Goal: Information Seeking & Learning: Learn about a topic

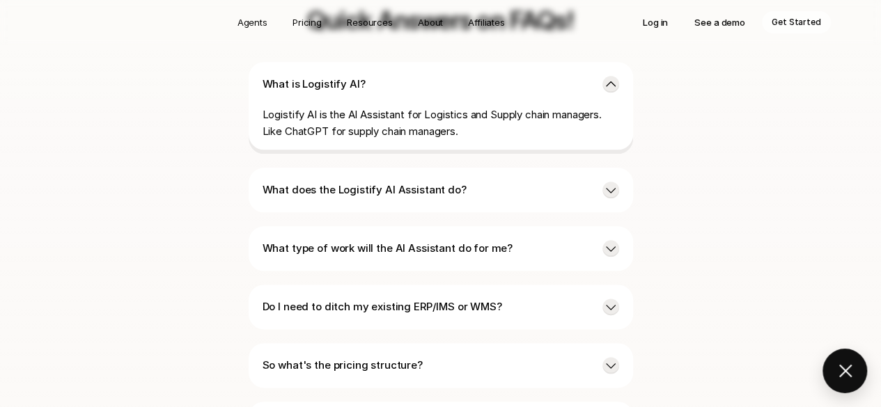
scroll to position [3485, 0]
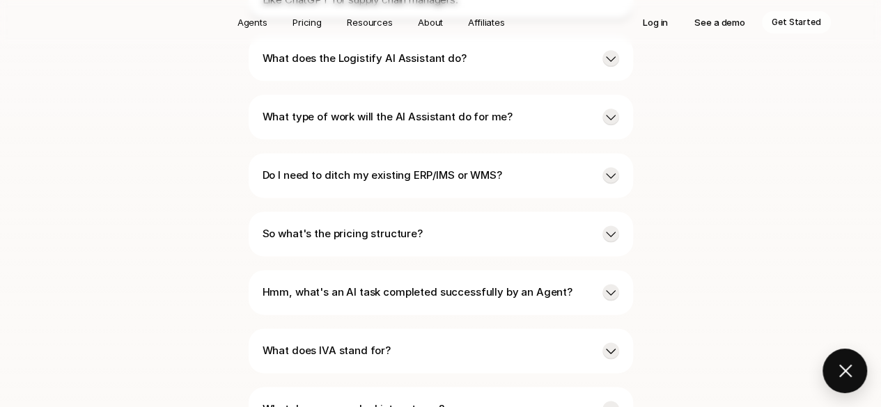
click at [414, 167] on p "Do I need to ditch my existing ERP/IMS or WMS?" at bounding box center [427, 175] width 329 height 17
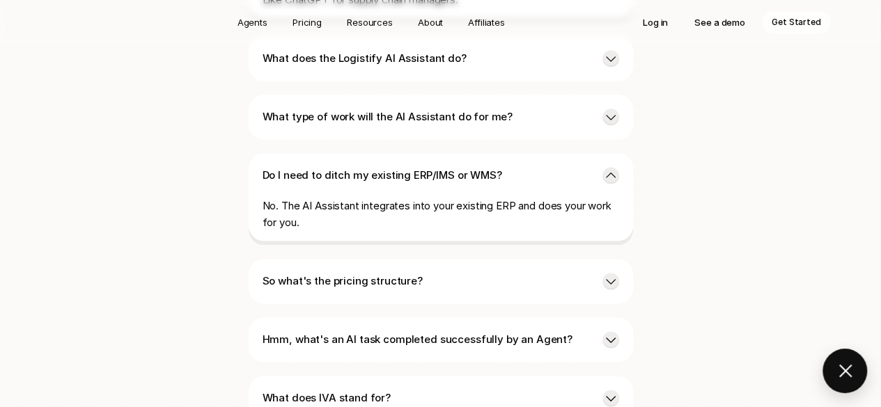
click at [414, 167] on p "Do I need to ditch my existing ERP/IMS or WMS?" at bounding box center [427, 175] width 329 height 17
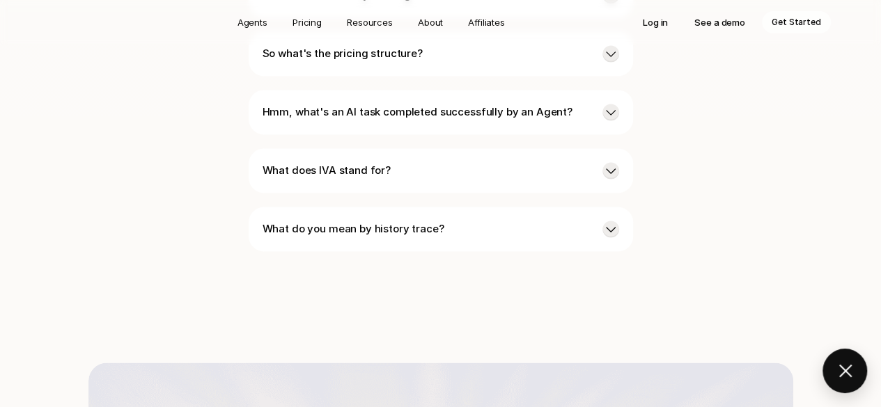
scroll to position [3676, 0]
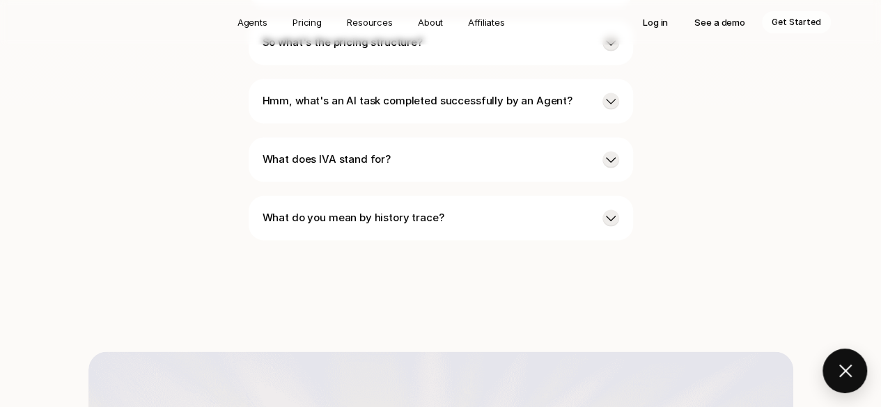
click at [407, 151] on p "What does IVA stand for?" at bounding box center [427, 159] width 329 height 17
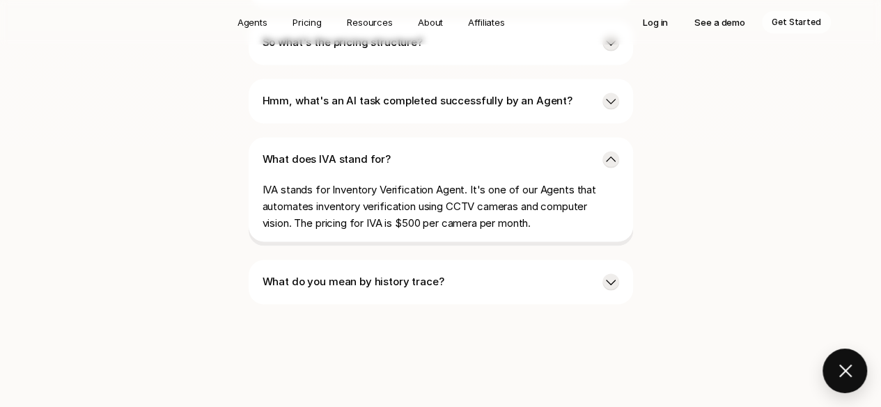
click at [407, 151] on p "What does IVA stand for?" at bounding box center [427, 159] width 329 height 17
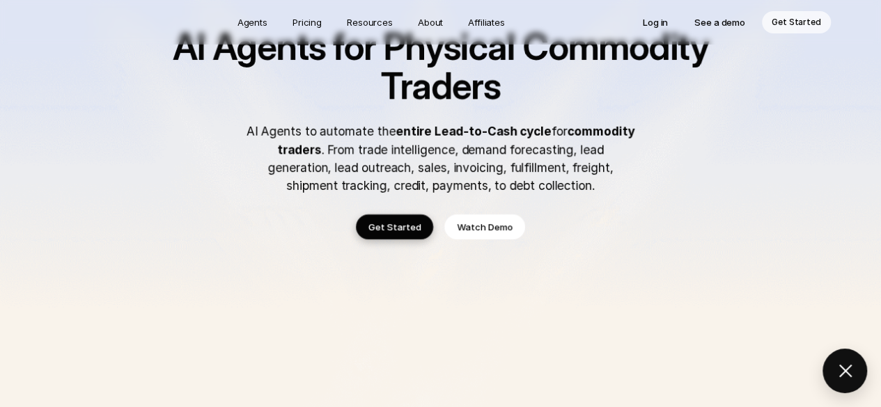
scroll to position [0, 0]
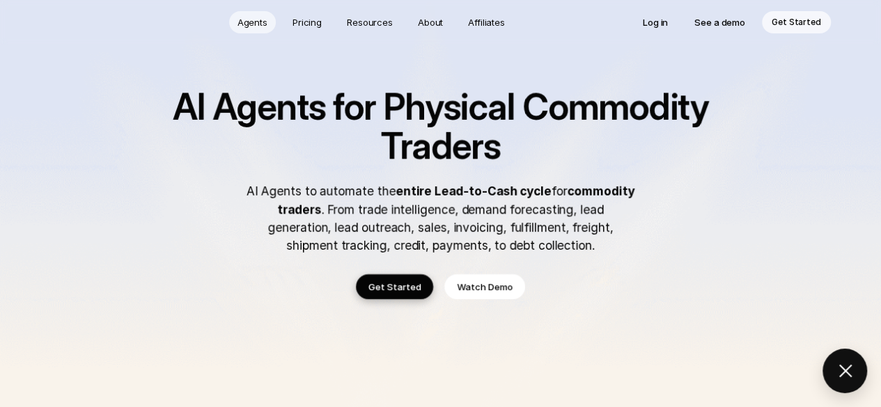
click at [240, 17] on link "Agents" at bounding box center [252, 22] width 47 height 22
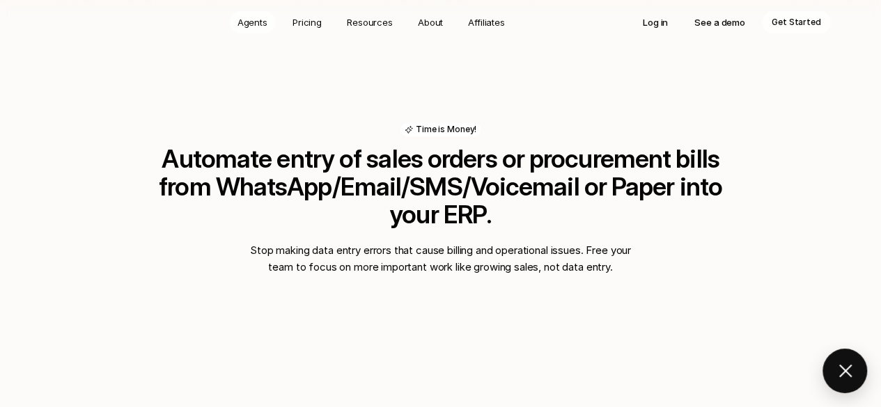
scroll to position [936, 0]
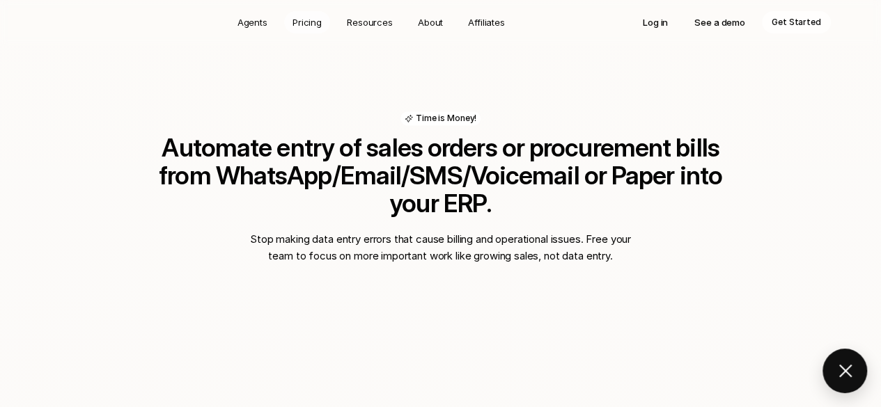
click at [308, 20] on p "Pricing" at bounding box center [306, 22] width 29 height 14
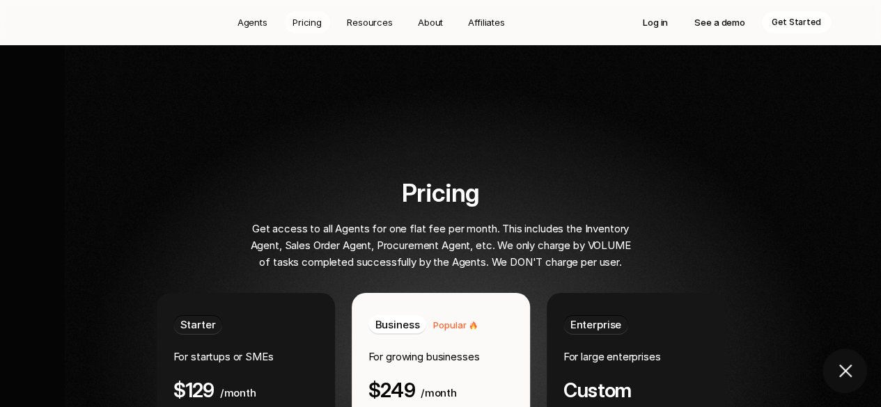
scroll to position [2526, 0]
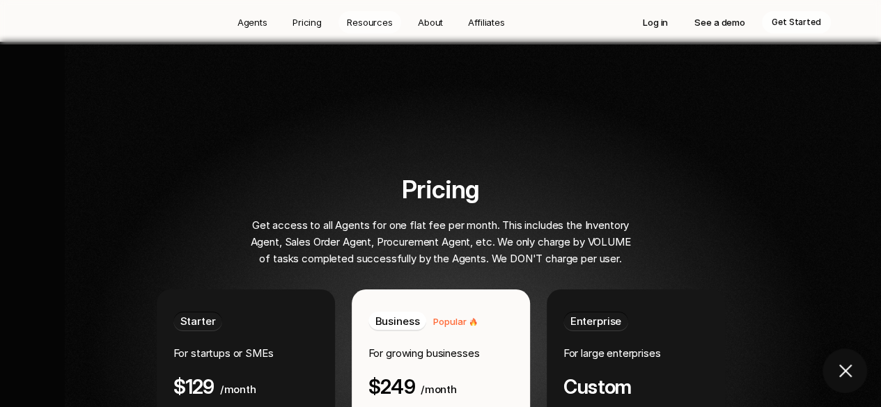
click at [389, 20] on p "Resources" at bounding box center [370, 22] width 46 height 14
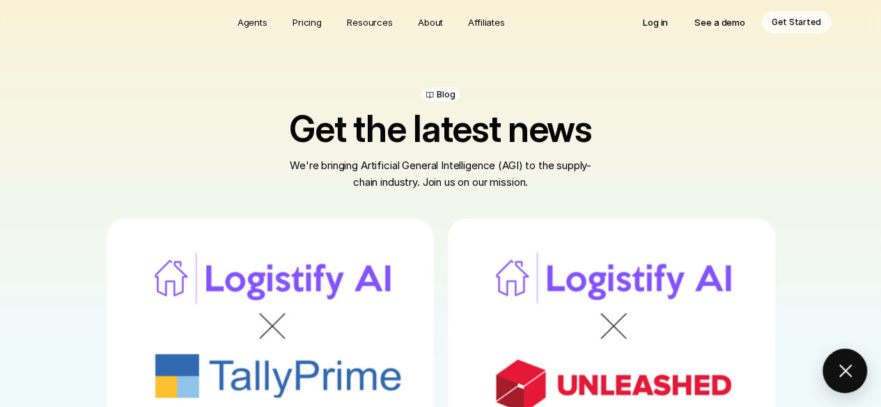
scroll to position [1, 0]
